Goal: Task Accomplishment & Management: Manage account settings

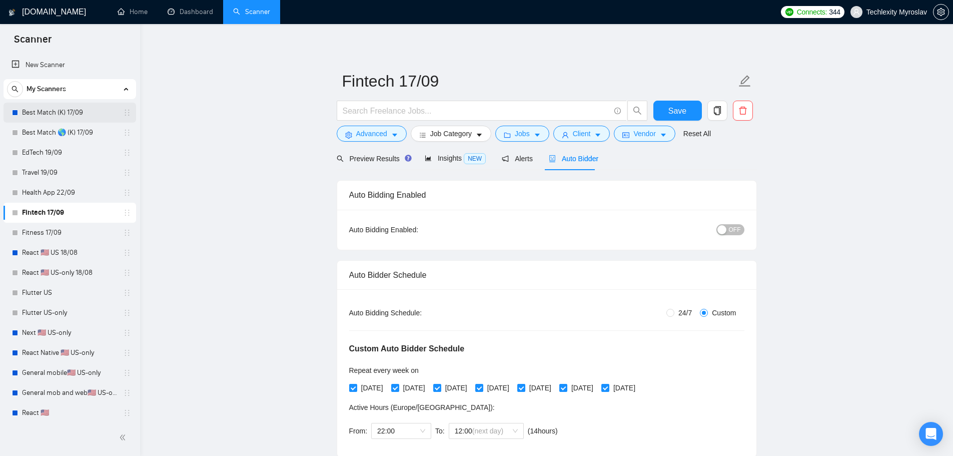
click at [72, 116] on link "Best Match (K) 17/09" at bounding box center [69, 113] width 95 height 20
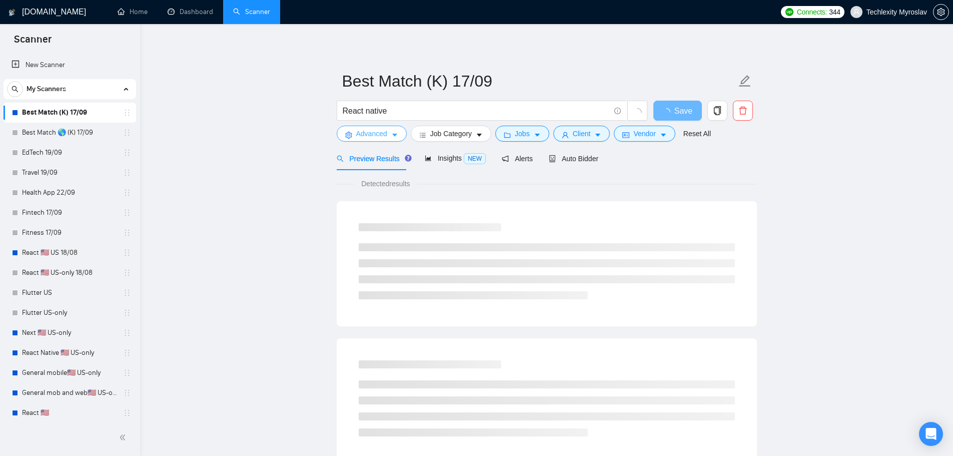
click at [355, 134] on button "Advanced" at bounding box center [372, 134] width 70 height 16
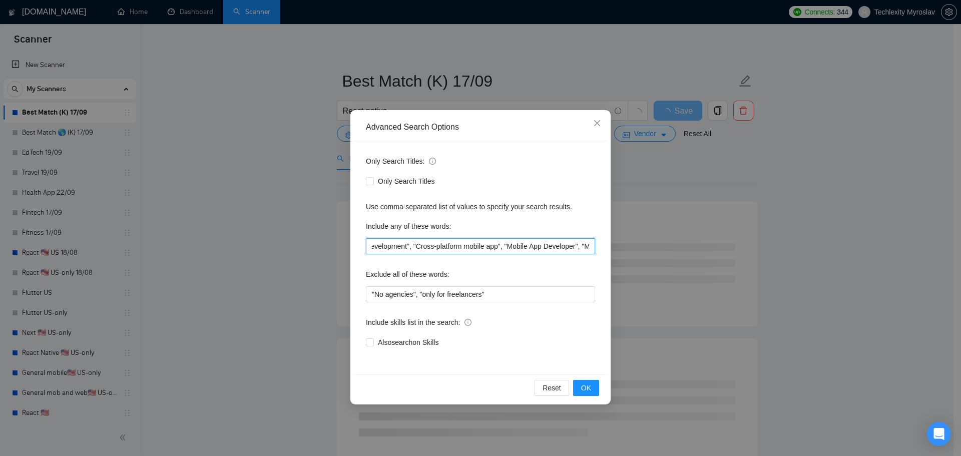
scroll to position [0, 1845]
drag, startPoint x: 504, startPoint y: 246, endPoint x: 675, endPoint y: 244, distance: 170.7
click at [675, 244] on div "Advanced Search Options Only Search Titles: Only Search Titles Use comma-separa…" at bounding box center [480, 228] width 961 height 456
click at [211, 189] on div "Advanced Search Options Only Search Titles: Only Search Titles Use comma-separa…" at bounding box center [480, 228] width 961 height 456
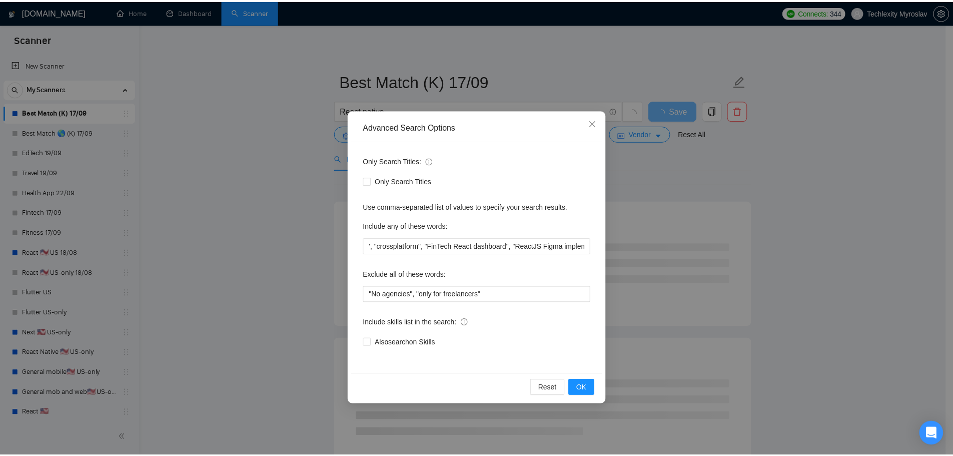
scroll to position [0, 0]
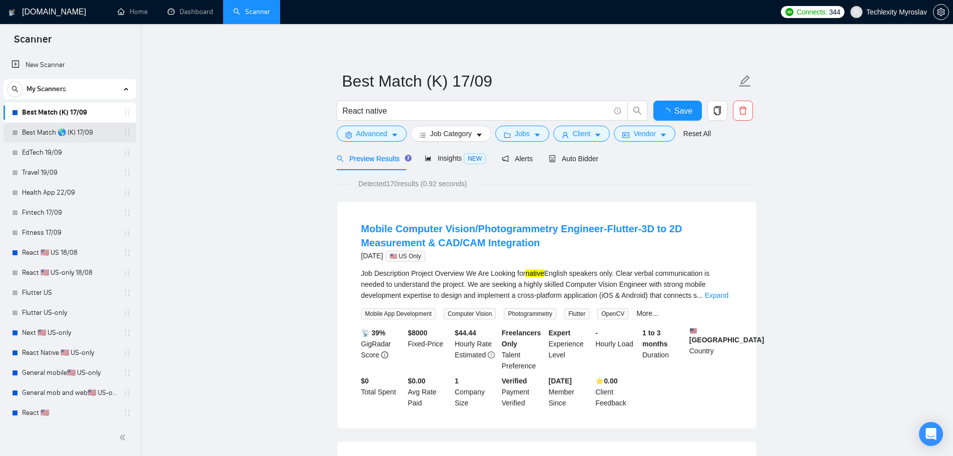
click at [77, 131] on link "Best Match 🌎 (K) 17/09" at bounding box center [69, 133] width 95 height 20
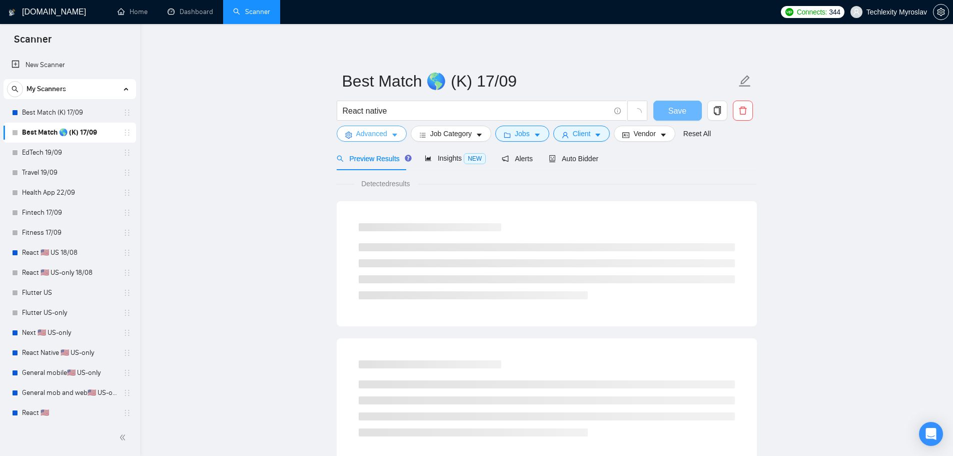
click at [369, 135] on span "Advanced" at bounding box center [371, 133] width 31 height 11
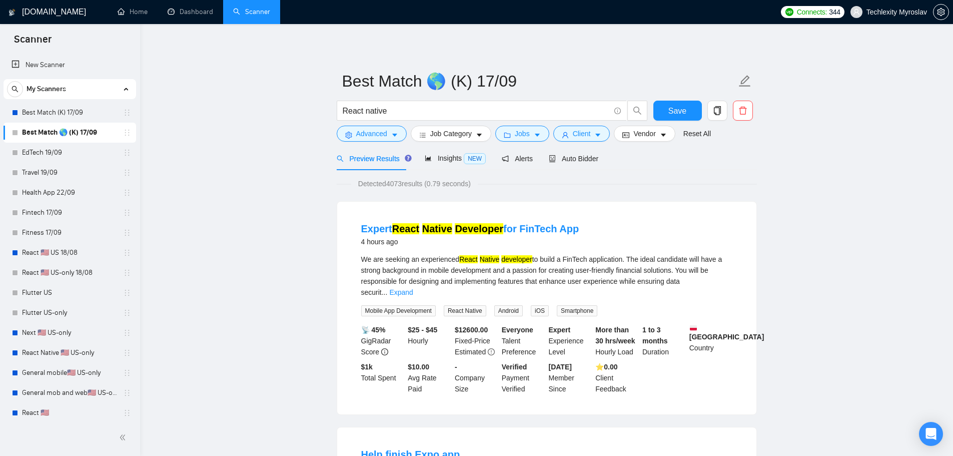
click at [41, 109] on link "Best Match (K) 17/09" at bounding box center [69, 113] width 95 height 20
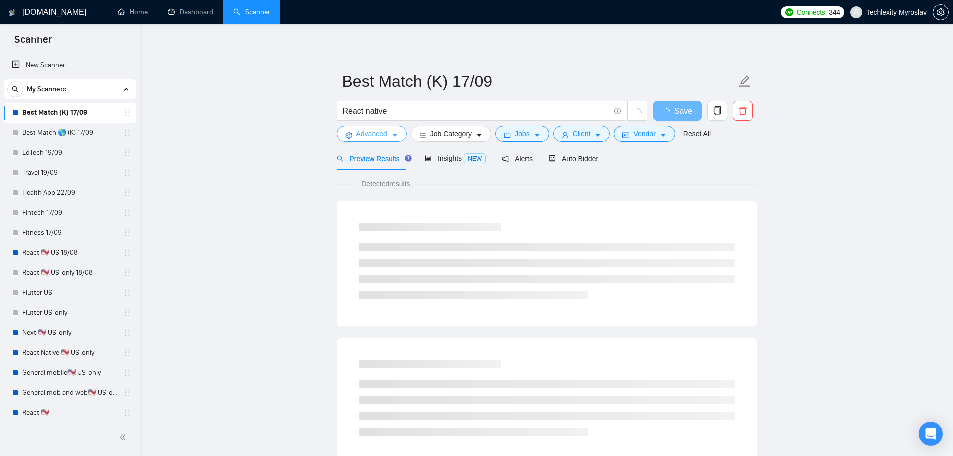
click at [370, 132] on span "Advanced" at bounding box center [371, 133] width 31 height 11
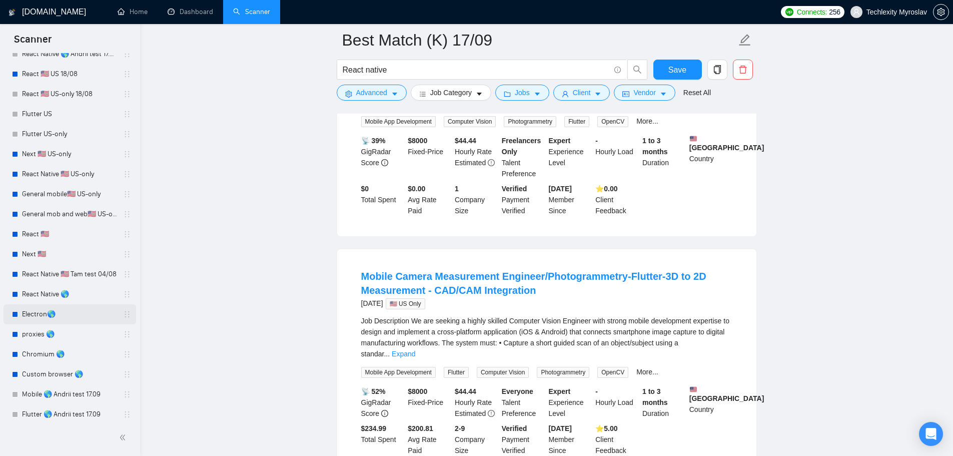
scroll to position [304, 0]
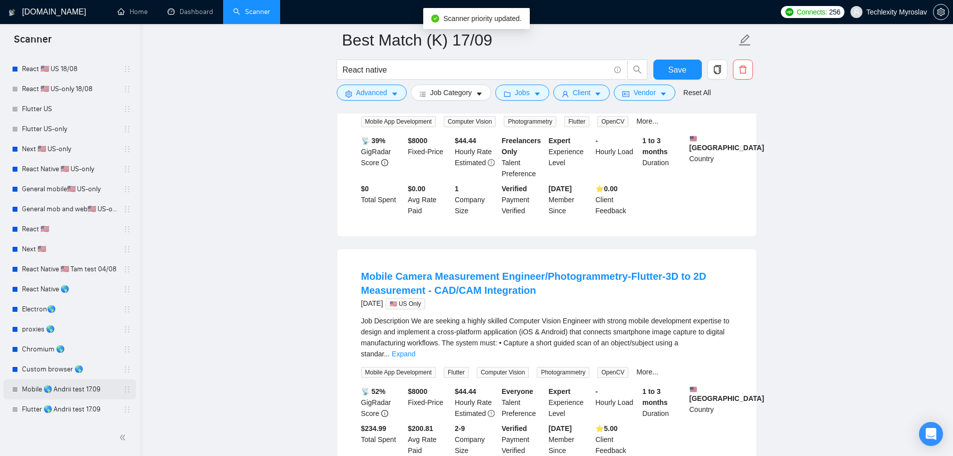
click at [123, 389] on icon "holder" at bounding box center [127, 389] width 8 height 8
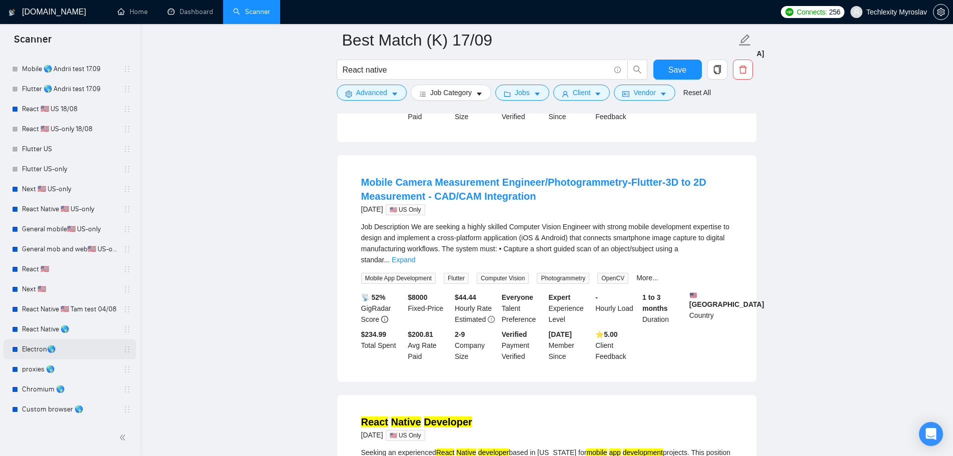
scroll to position [300, 0]
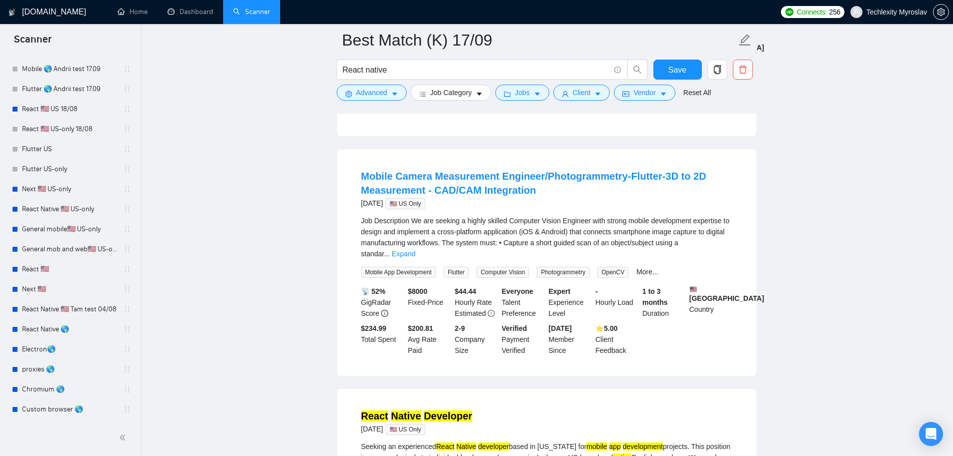
drag, startPoint x: 128, startPoint y: 350, endPoint x: 173, endPoint y: 248, distance: 111.4
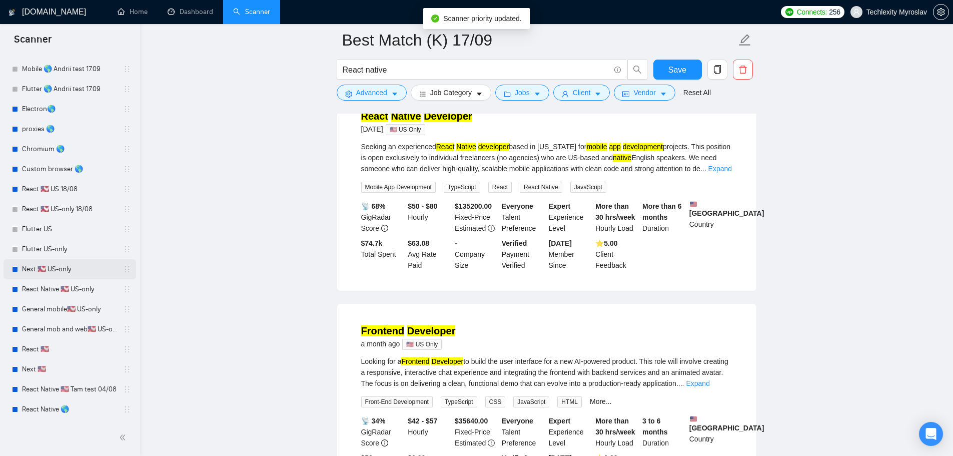
scroll to position [601, 0]
click at [50, 190] on link "React 🇺🇸 US 18/08" at bounding box center [69, 189] width 95 height 20
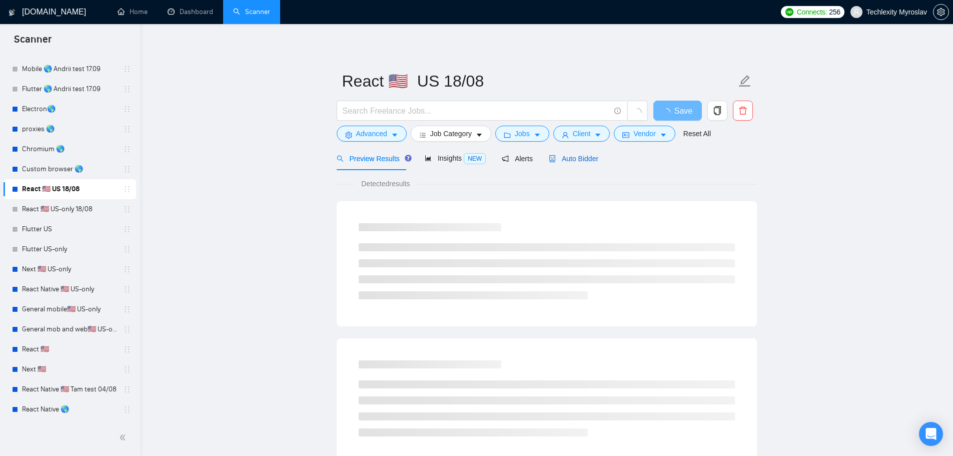
click at [571, 161] on span "Auto Bidder" at bounding box center [574, 159] width 50 height 8
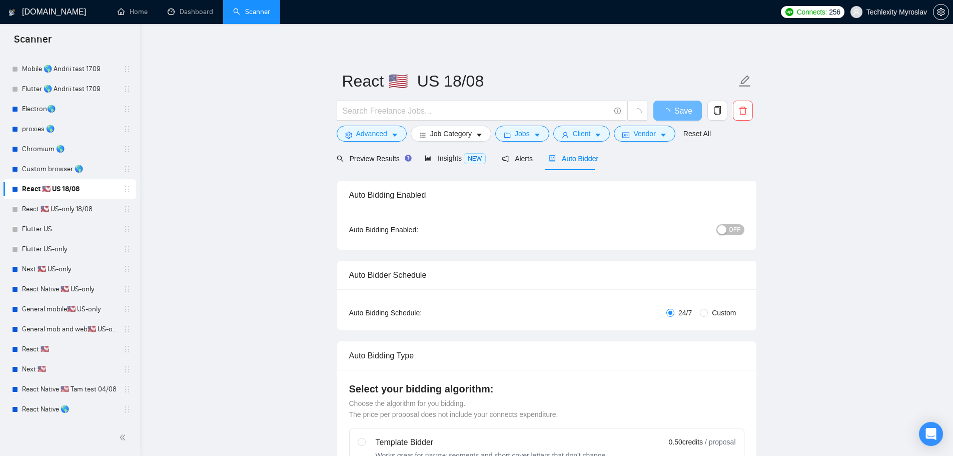
radio input "false"
radio input "true"
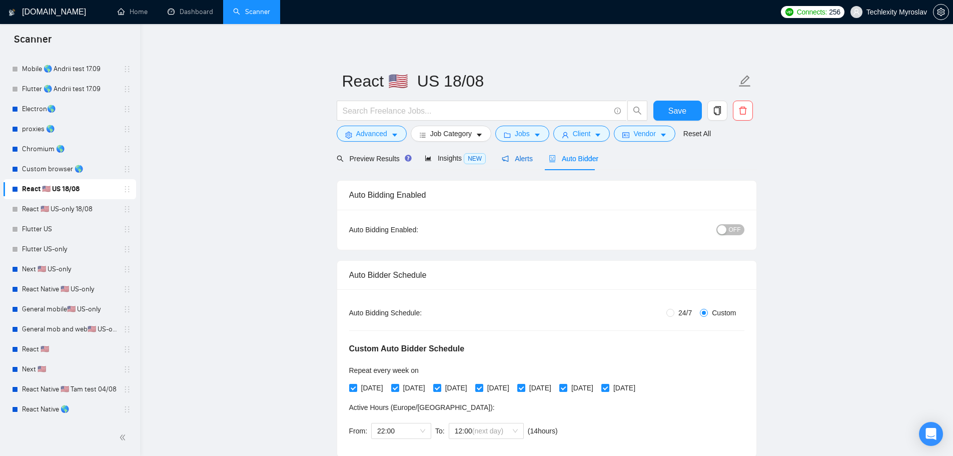
click at [514, 163] on div "Alerts" at bounding box center [517, 158] width 31 height 11
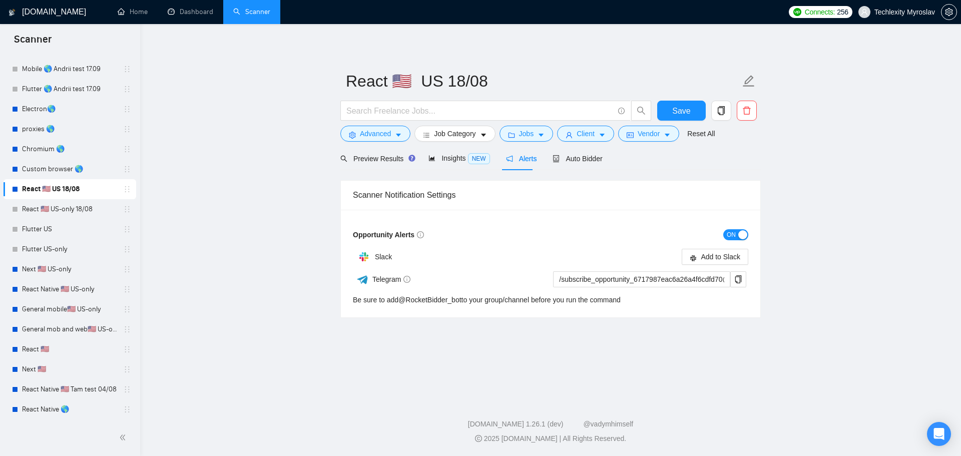
click at [730, 235] on span "ON" at bounding box center [731, 234] width 9 height 11
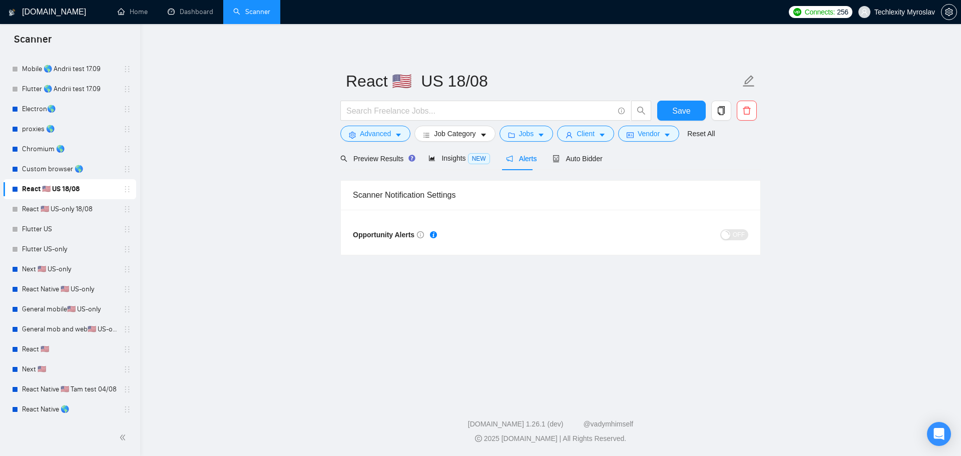
click at [415, 306] on main "React 🇺🇸 US 18/08 Save Advanced Job Category Jobs Client Vendor Reset All Previ…" at bounding box center [550, 209] width 789 height 339
click at [677, 111] on span "Save" at bounding box center [681, 111] width 18 height 13
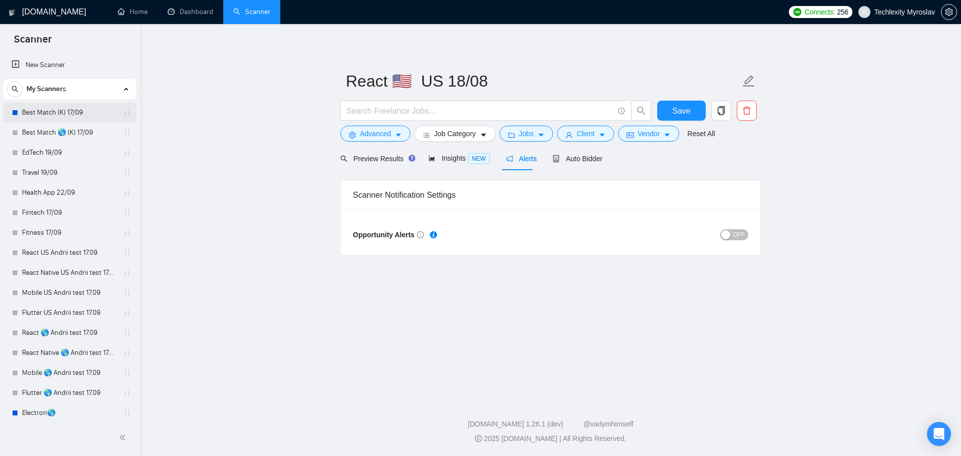
click at [43, 109] on link "Best Match (K) 17/09" at bounding box center [69, 113] width 95 height 20
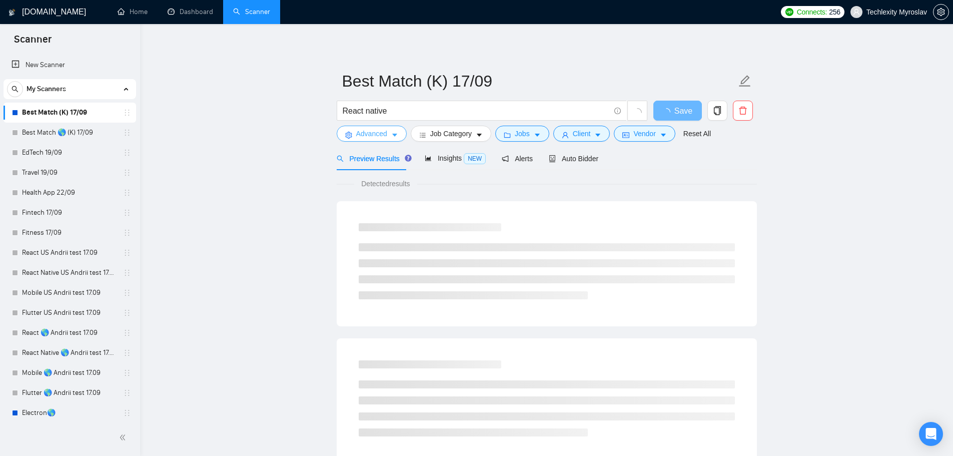
click at [380, 138] on span "Advanced" at bounding box center [371, 133] width 31 height 11
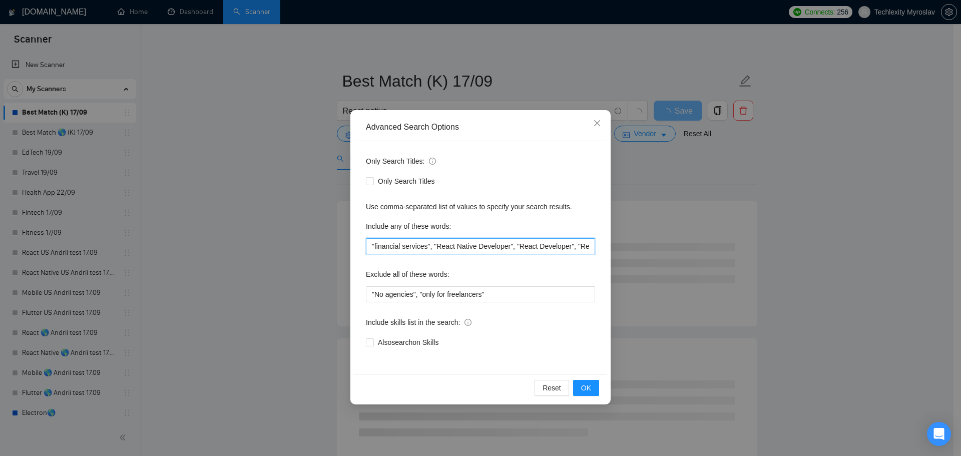
click at [510, 247] on input ""financial services", "React Native Developer", "React Developer", "React JS", …" at bounding box center [480, 246] width 229 height 16
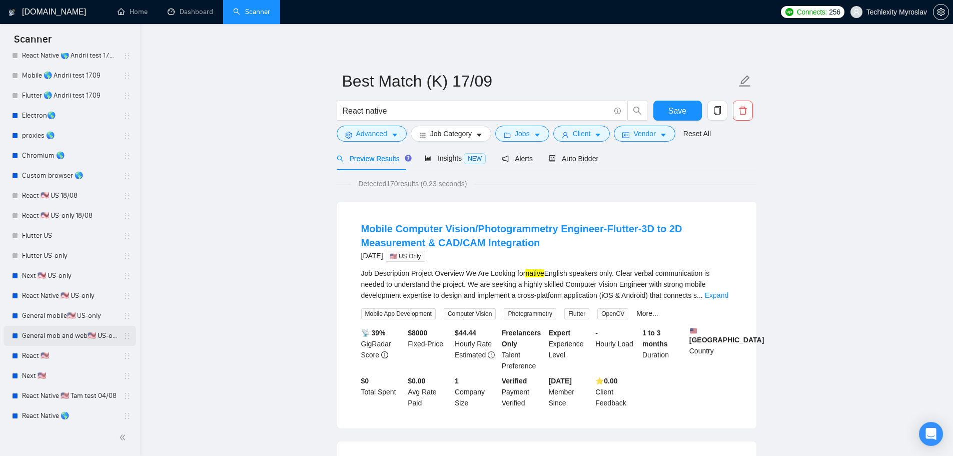
scroll to position [304, 0]
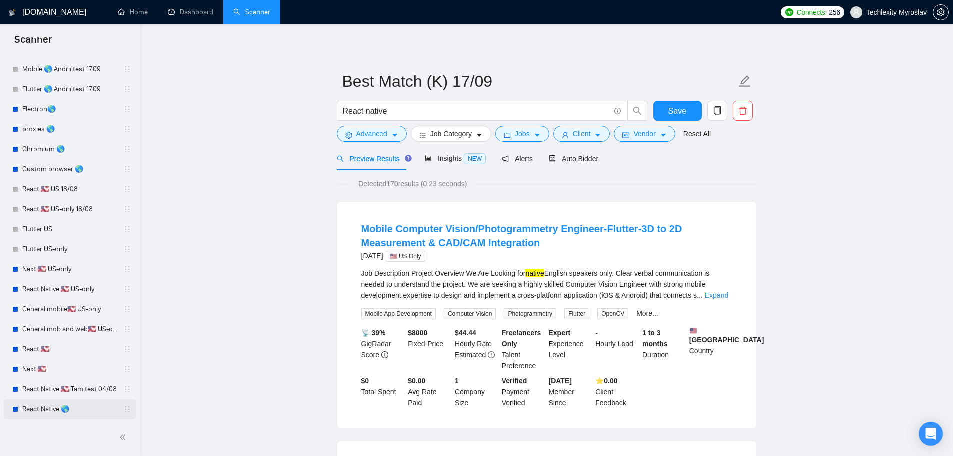
click at [76, 412] on link "React Native 🌎" at bounding box center [69, 409] width 95 height 20
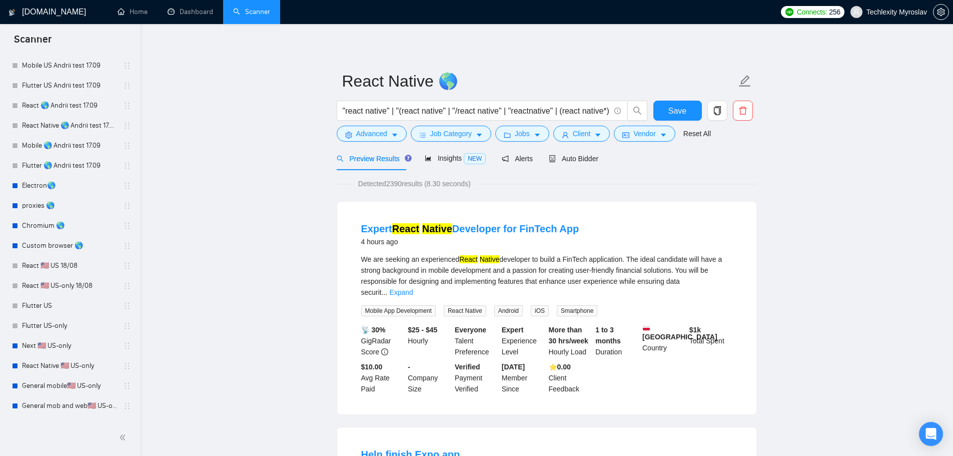
scroll to position [250, 0]
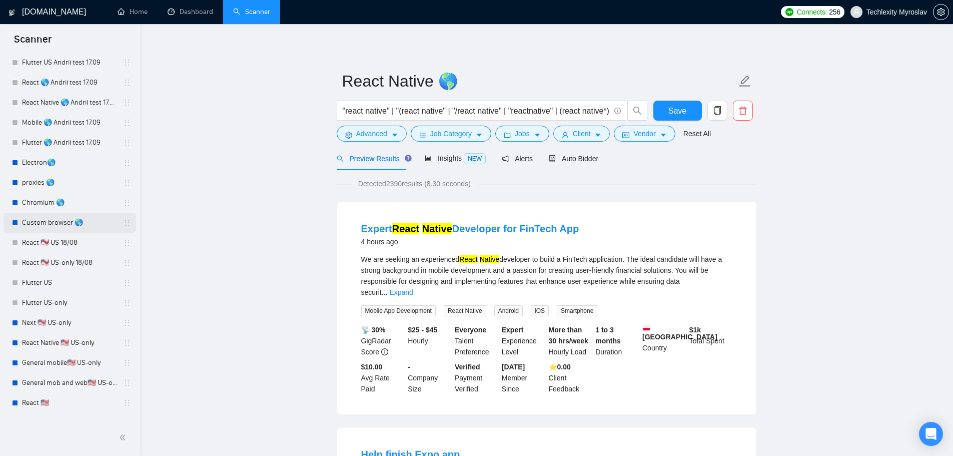
drag, startPoint x: 80, startPoint y: 219, endPoint x: 92, endPoint y: 222, distance: 12.3
click at [80, 219] on link "Custom browser 🌎" at bounding box center [69, 223] width 95 height 20
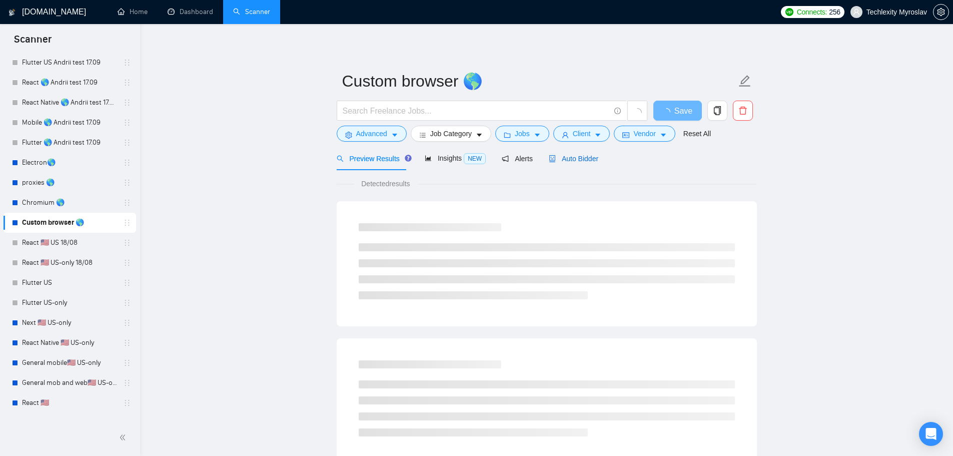
click at [576, 155] on span "Auto Bidder" at bounding box center [574, 159] width 50 height 8
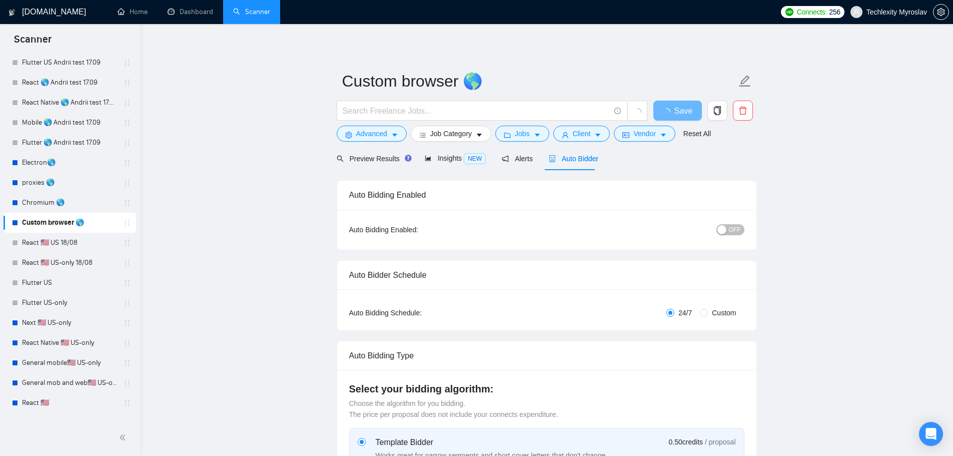
radio input "false"
radio input "true"
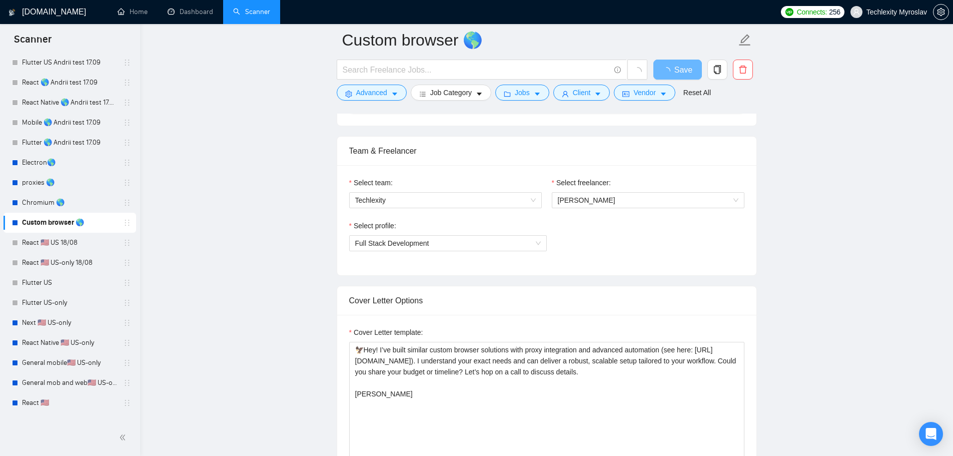
scroll to position [701, 0]
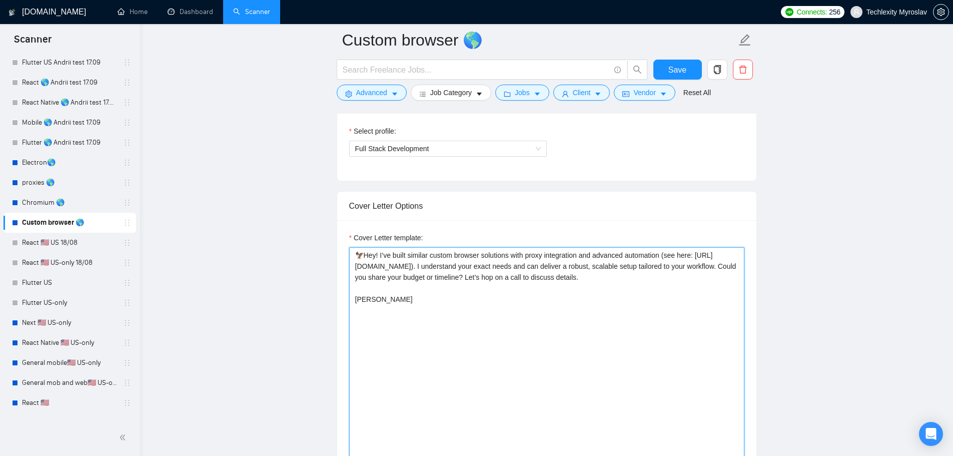
click at [366, 299] on textarea "🦅Hey! I’ve built similar custom browser solutions with proxy integration and ad…" at bounding box center [546, 359] width 395 height 225
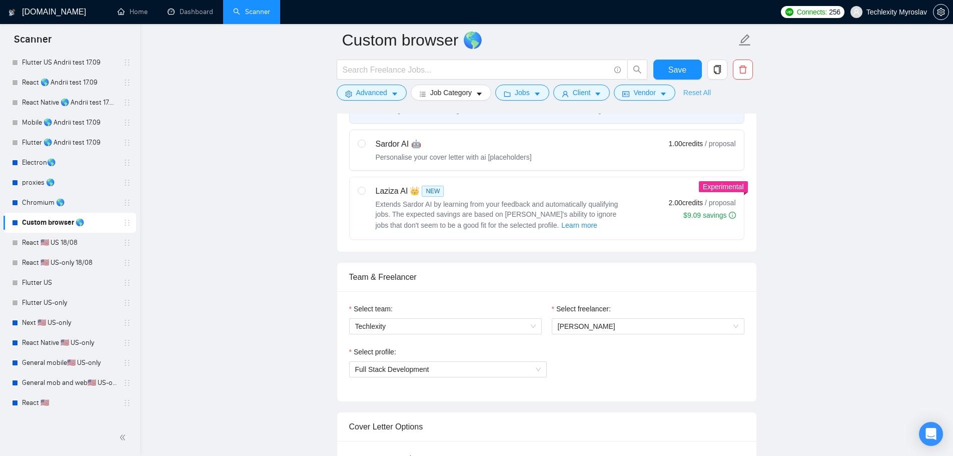
scroll to position [450, 0]
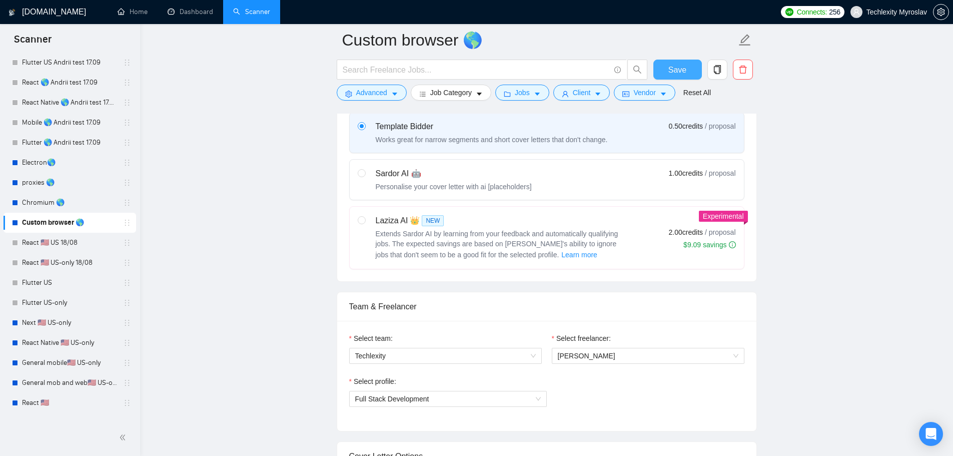
type textarea "🦅Hey! I’ve built similar custom browser solutions with proxy integration and ad…"
click at [684, 68] on span "Save" at bounding box center [678, 70] width 18 height 13
